Goal: Information Seeking & Learning: Learn about a topic

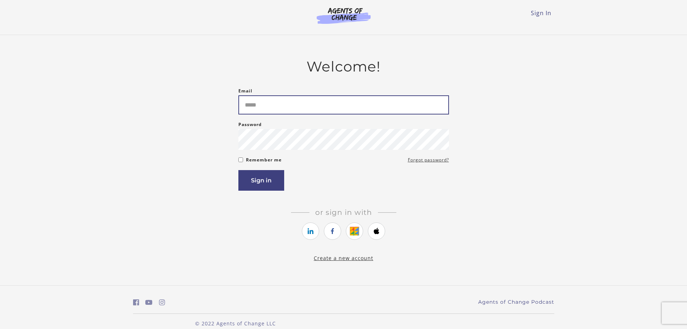
click at [260, 110] on input "Email" at bounding box center [343, 104] width 211 height 19
type input "**********"
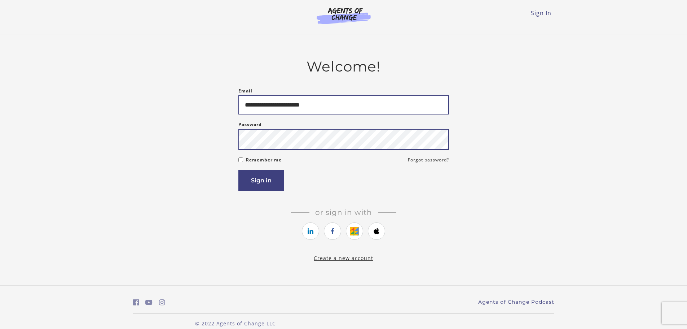
click at [238, 170] on button "Sign in" at bounding box center [261, 180] width 46 height 21
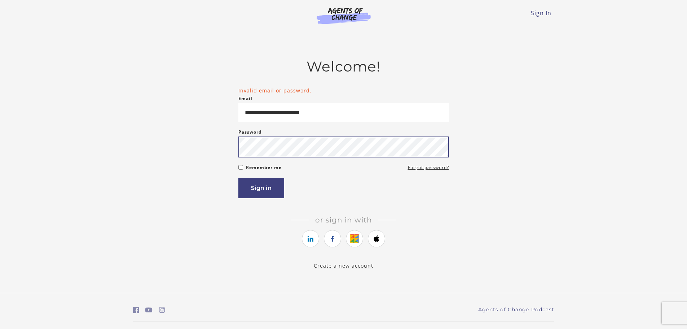
click at [238, 177] on button "Sign in" at bounding box center [261, 187] width 46 height 21
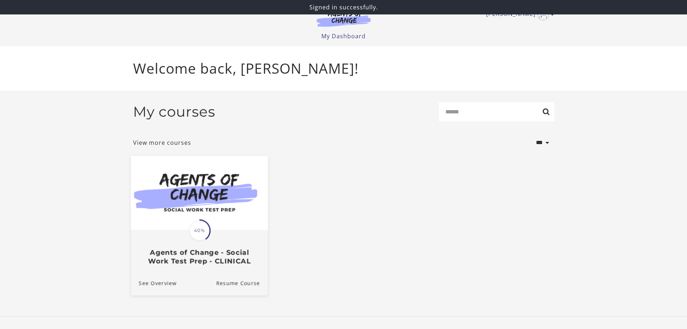
click at [199, 240] on span "40%" at bounding box center [199, 230] width 20 height 20
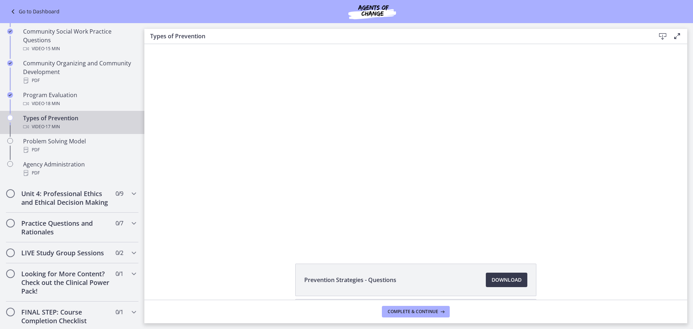
scroll to position [433, 0]
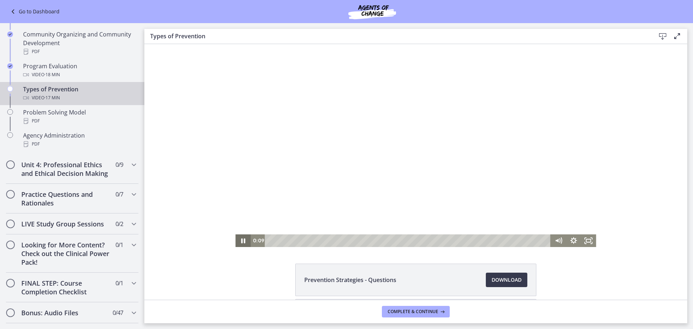
click at [241, 239] on icon "Pause" at bounding box center [242, 240] width 15 height 13
click at [567, 241] on icon "Show settings menu" at bounding box center [573, 240] width 15 height 13
click at [573, 215] on span "1x" at bounding box center [582, 214] width 19 height 13
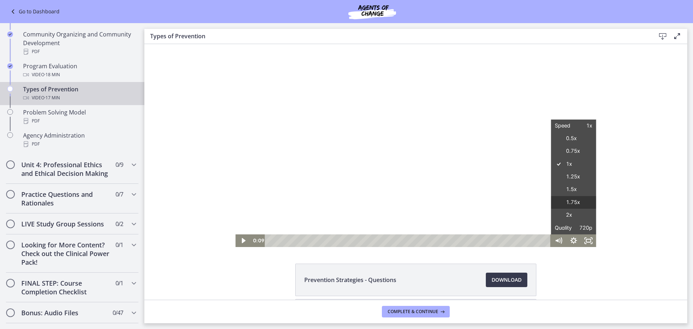
click at [566, 204] on label "1.75x" at bounding box center [573, 202] width 45 height 13
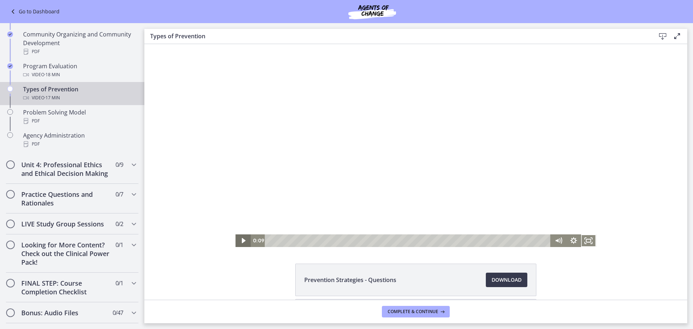
click at [242, 239] on icon "Play Video" at bounding box center [244, 240] width 4 height 5
click at [241, 239] on icon "Pause" at bounding box center [243, 240] width 18 height 15
click at [325, 239] on div "3:33" at bounding box center [409, 240] width 277 height 13
click at [317, 239] on div "3:04" at bounding box center [409, 240] width 277 height 13
click at [312, 239] on div "2:44" at bounding box center [409, 240] width 277 height 13
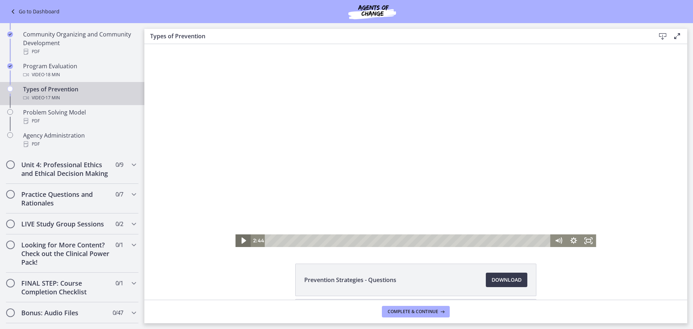
click at [238, 242] on icon "Play Video" at bounding box center [243, 240] width 18 height 15
click at [469, 100] on div at bounding box center [415, 145] width 360 height 203
click at [377, 98] on div at bounding box center [415, 145] width 360 height 203
click at [327, 158] on div at bounding box center [415, 145] width 360 height 203
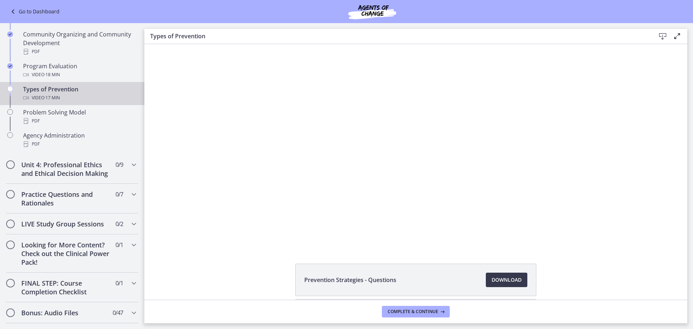
click at [361, 156] on div at bounding box center [415, 145] width 360 height 203
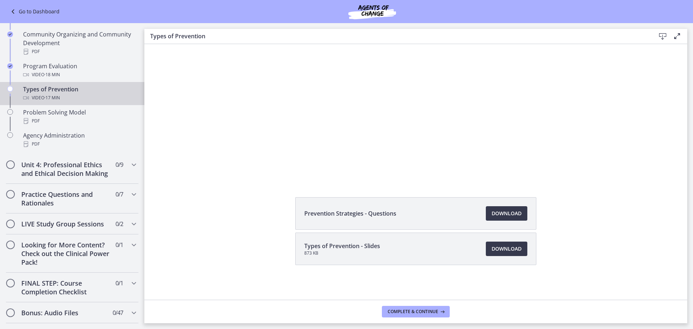
scroll to position [30, 0]
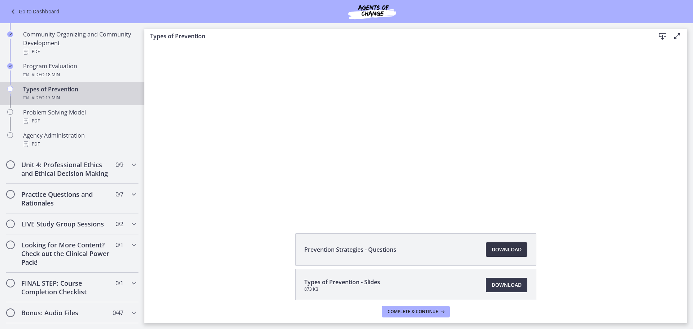
click at [505, 246] on span "Download Opens in a new window" at bounding box center [506, 249] width 30 height 9
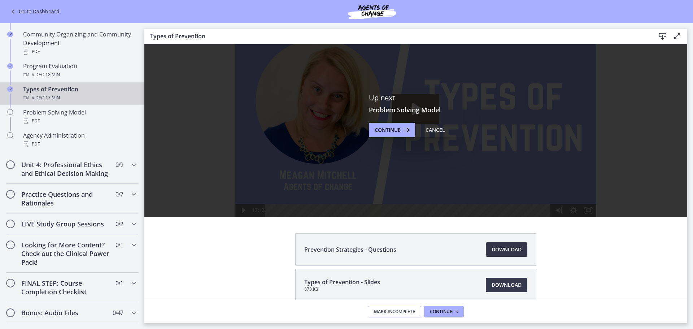
scroll to position [0, 0]
click at [392, 128] on span "Continue" at bounding box center [387, 130] width 26 height 9
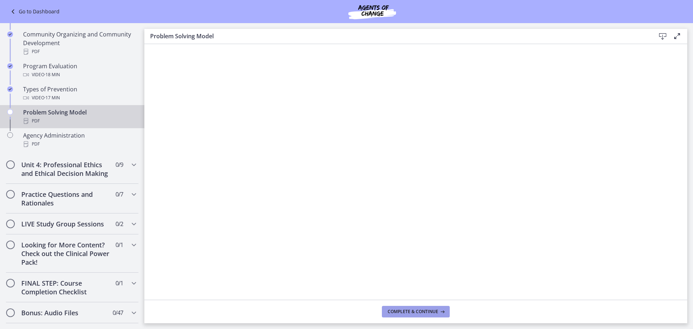
click at [408, 310] on span "Complete & continue" at bounding box center [412, 311] width 50 height 6
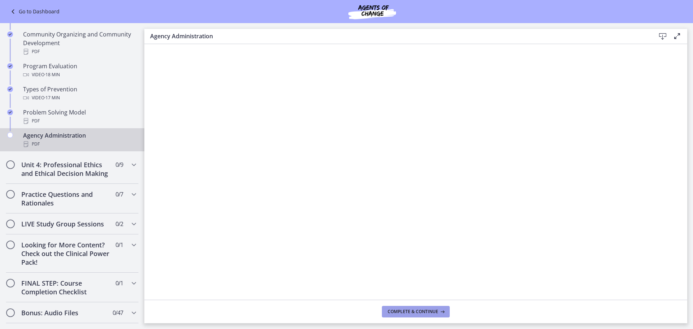
click at [395, 305] on button "Complete & continue" at bounding box center [416, 311] width 68 height 12
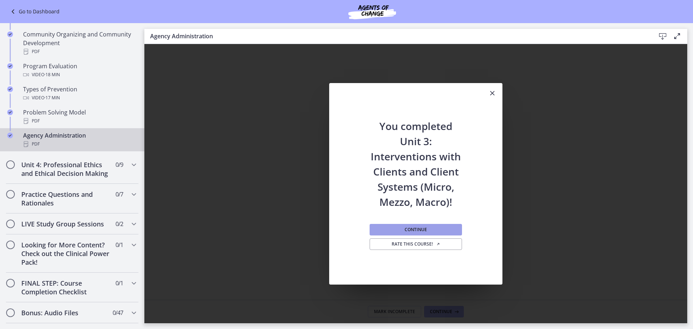
click at [423, 229] on span "Continue" at bounding box center [415, 230] width 22 height 6
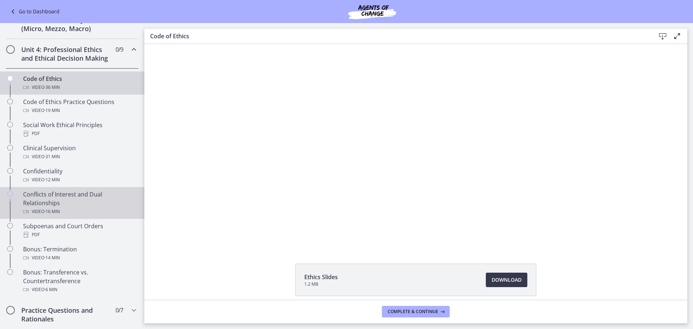
scroll to position [252, 0]
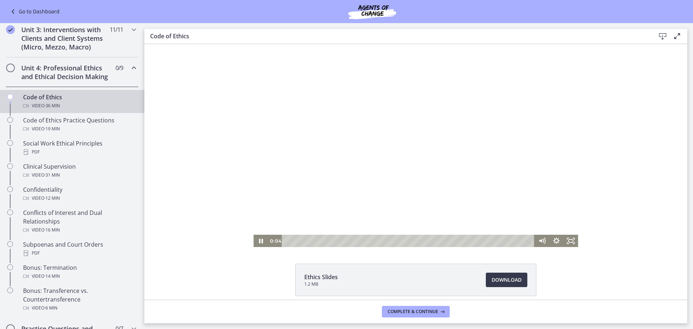
click at [290, 209] on div at bounding box center [415, 145] width 324 height 203
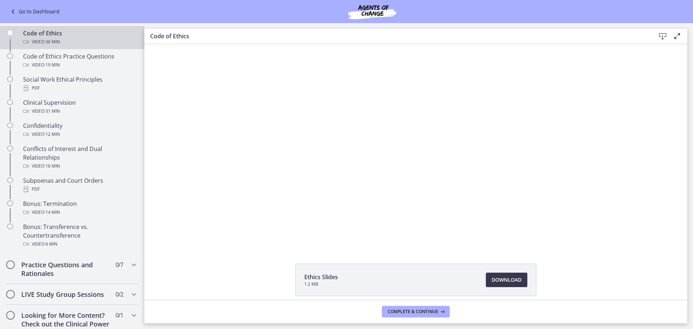
scroll to position [289, 0]
